Goal: Task Accomplishment & Management: Manage account settings

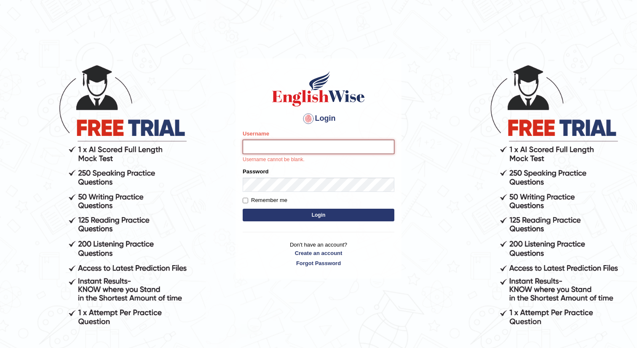
type input "Harsh321"
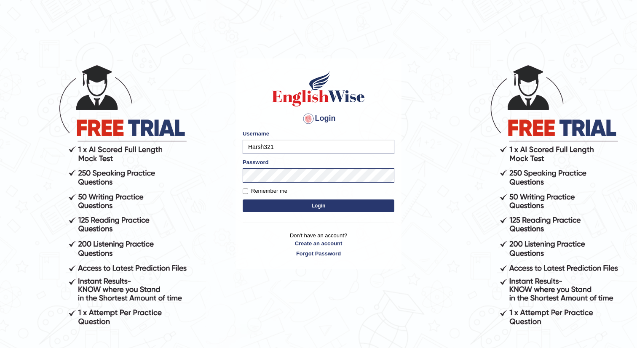
click at [262, 193] on label "Remember me" at bounding box center [265, 191] width 45 height 8
click at [248, 193] on input "Remember me" at bounding box center [245, 191] width 5 height 5
checkbox input "true"
click at [310, 203] on button "Login" at bounding box center [319, 206] width 152 height 13
